Goal: Find specific page/section: Find specific page/section

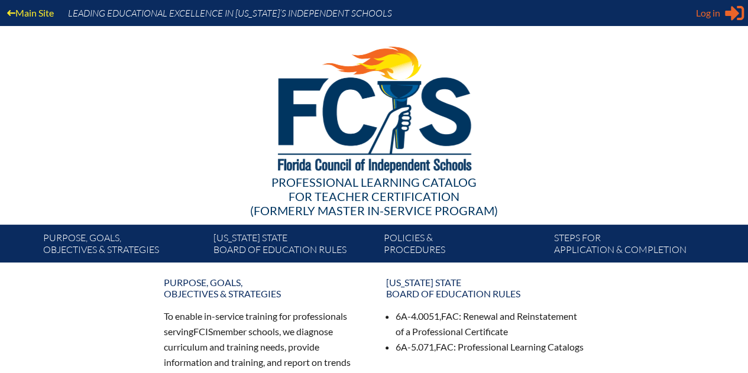
click at [703, 11] on span "Log in" at bounding box center [708, 13] width 24 height 14
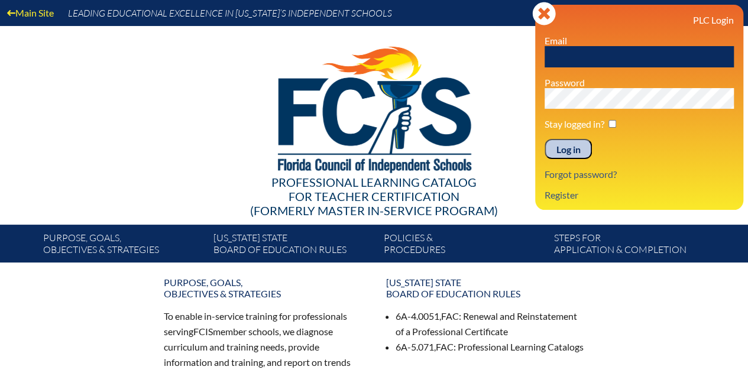
click at [599, 59] on input "text" at bounding box center [639, 56] width 189 height 21
type input "[EMAIL_ADDRESS][DOMAIN_NAME]"
click at [613, 126] on input "checkbox" at bounding box center [613, 124] width 8 height 8
checkbox input "true"
click at [574, 146] on input "Log in" at bounding box center [568, 149] width 47 height 20
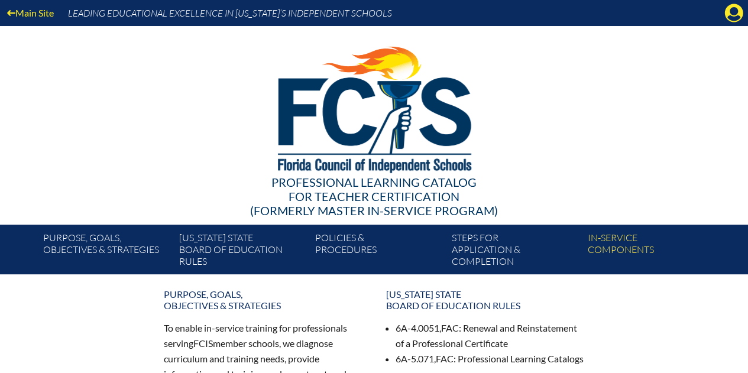
click at [726, 14] on icon at bounding box center [734, 13] width 18 height 18
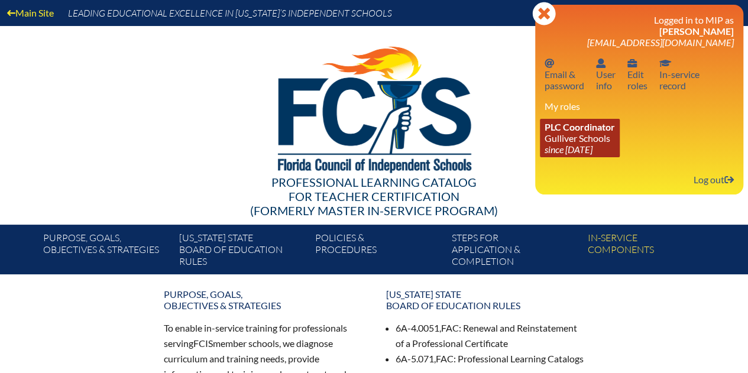
click at [574, 133] on span "PLC Coordinator" at bounding box center [580, 126] width 70 height 11
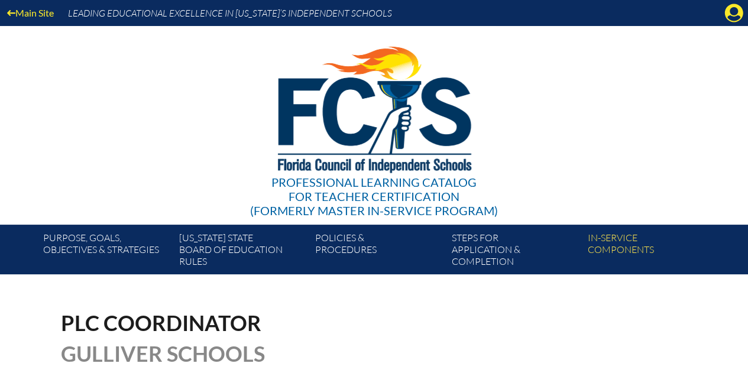
drag, startPoint x: 724, startPoint y: 14, endPoint x: 709, endPoint y: 21, distance: 16.9
click at [725, 14] on icon "Manage account" at bounding box center [734, 13] width 19 height 19
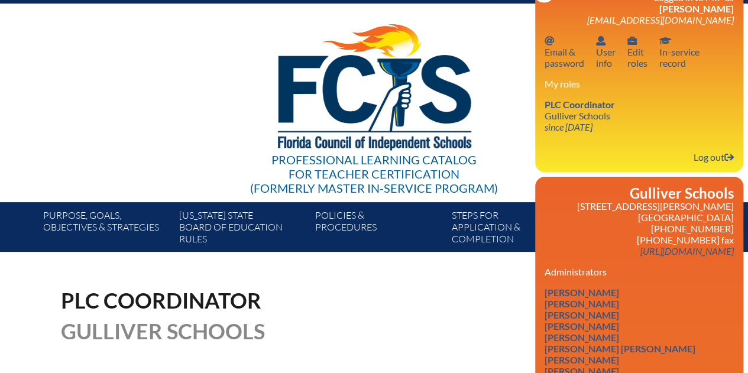
scroll to position [532, 0]
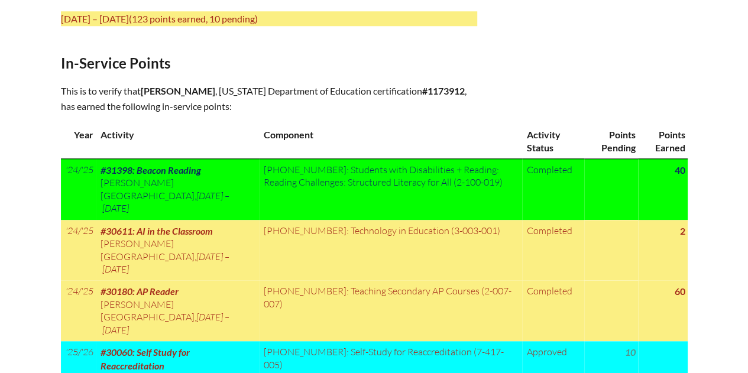
scroll to position [532, 0]
